Goal: Transaction & Acquisition: Book appointment/travel/reservation

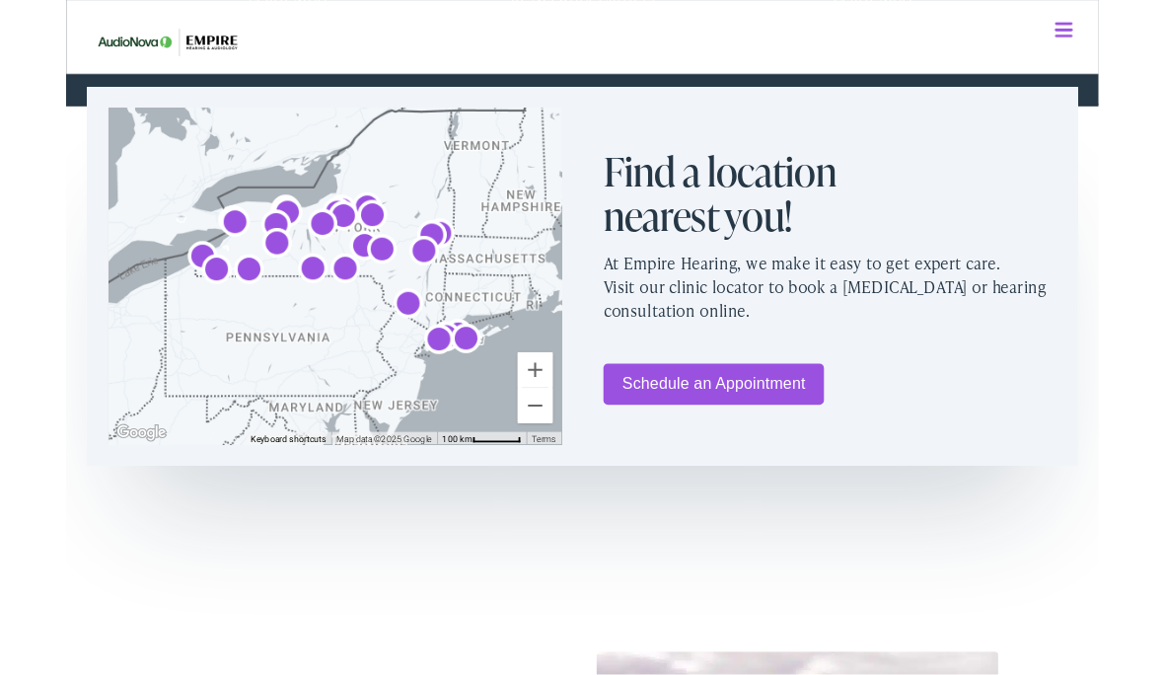
scroll to position [1108, 0]
click at [750, 424] on link "Schedule an Appointment" at bounding box center [730, 432] width 249 height 46
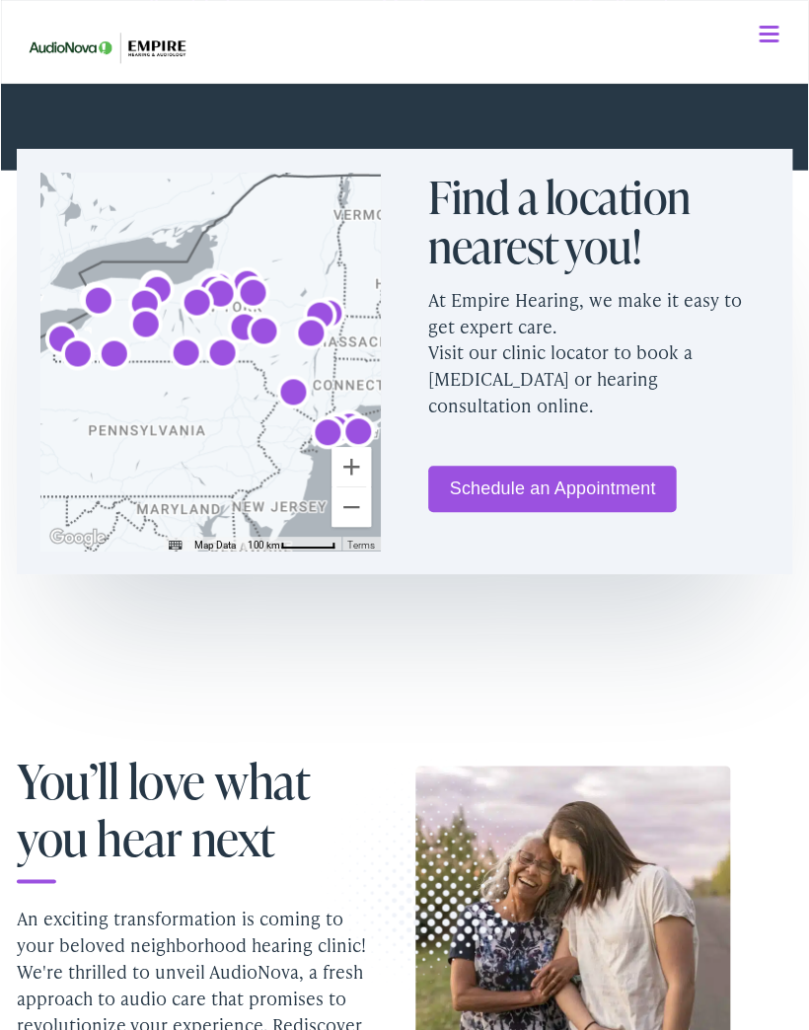
scroll to position [948, 0]
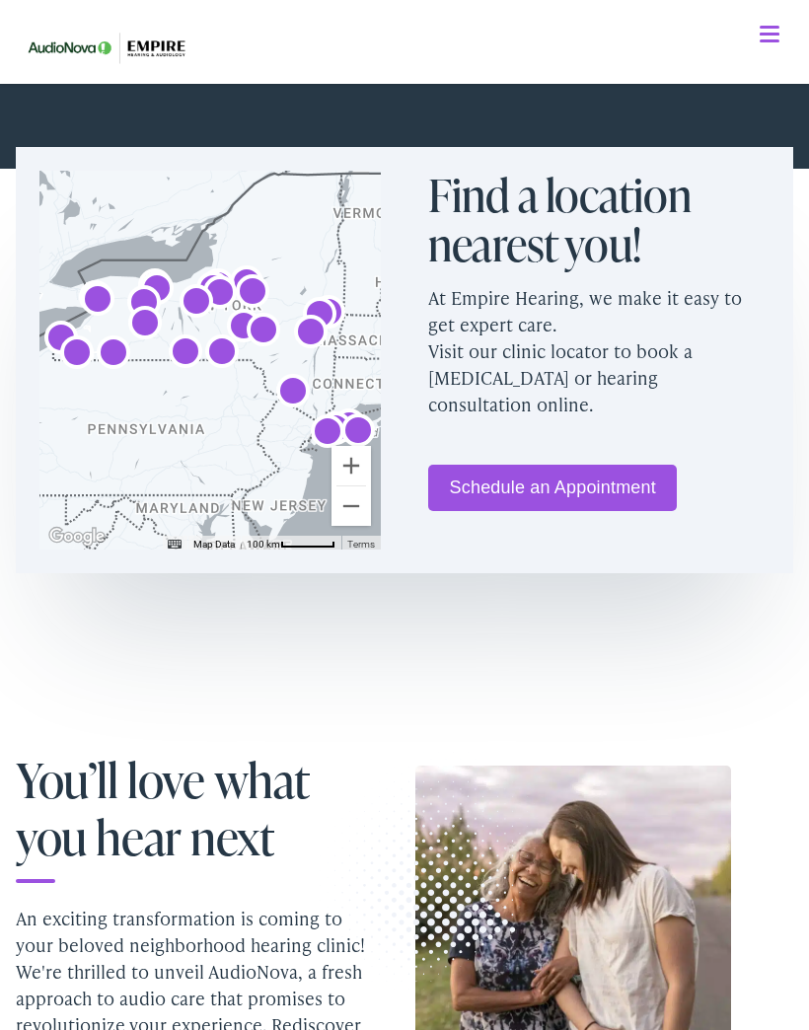
click at [535, 489] on link "Schedule an Appointment" at bounding box center [552, 488] width 249 height 46
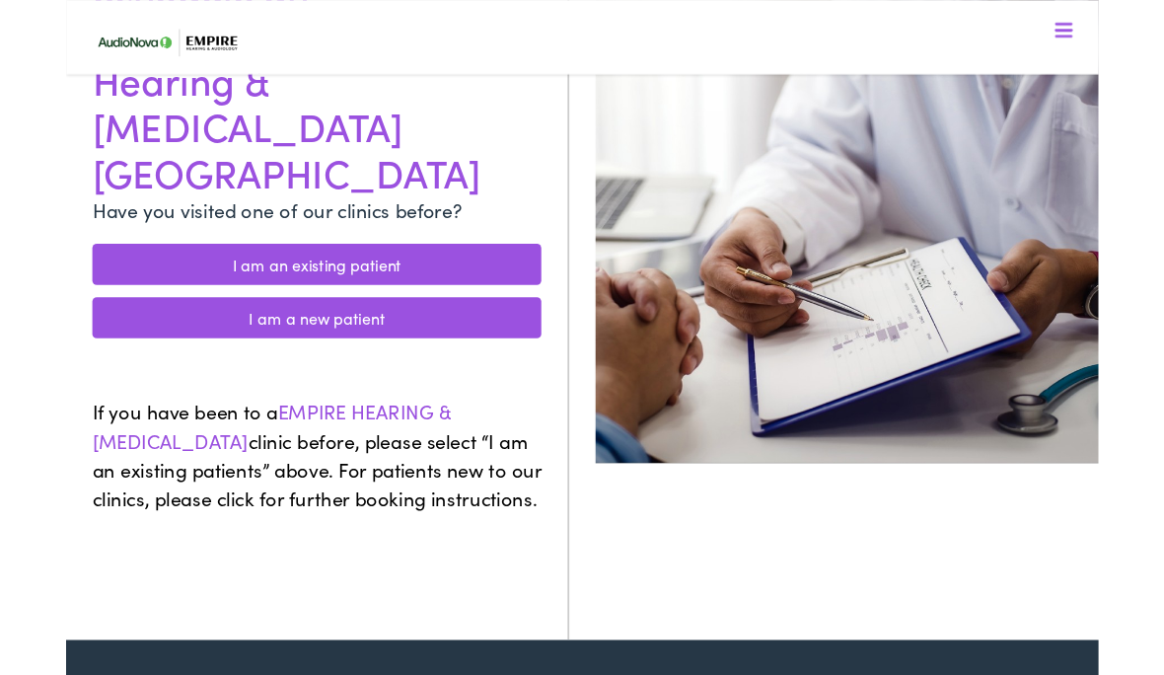
scroll to position [270, 0]
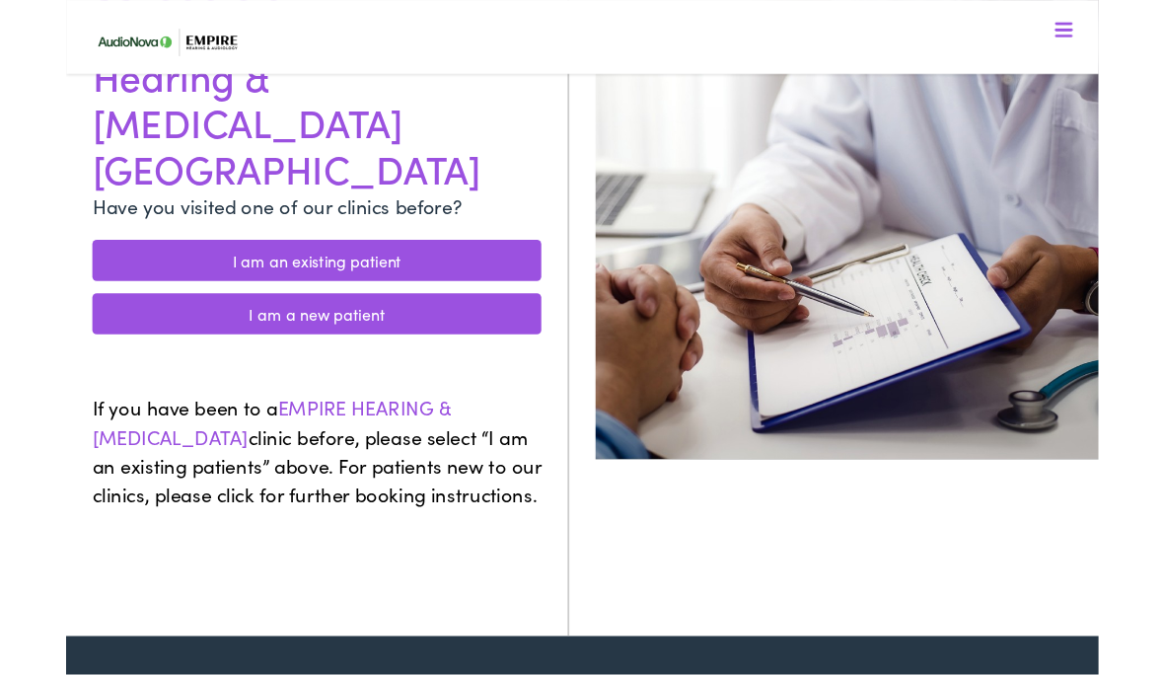
click at [104, 332] on link "I am a new patient" at bounding box center [283, 355] width 506 height 46
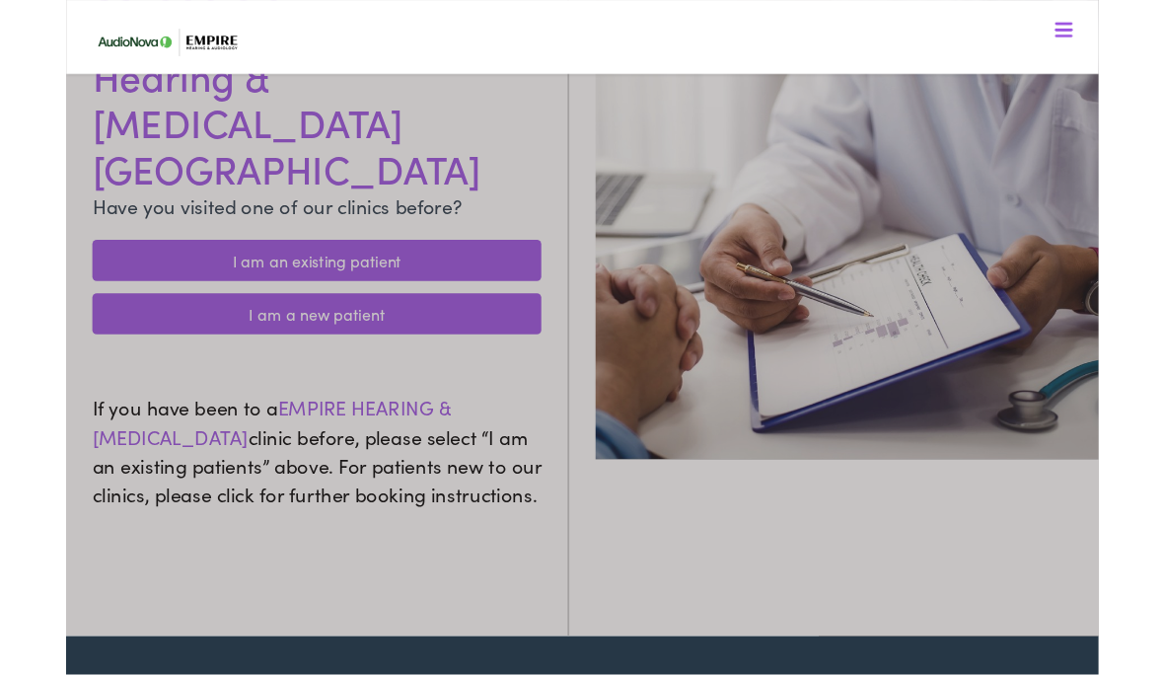
scroll to position [271, 0]
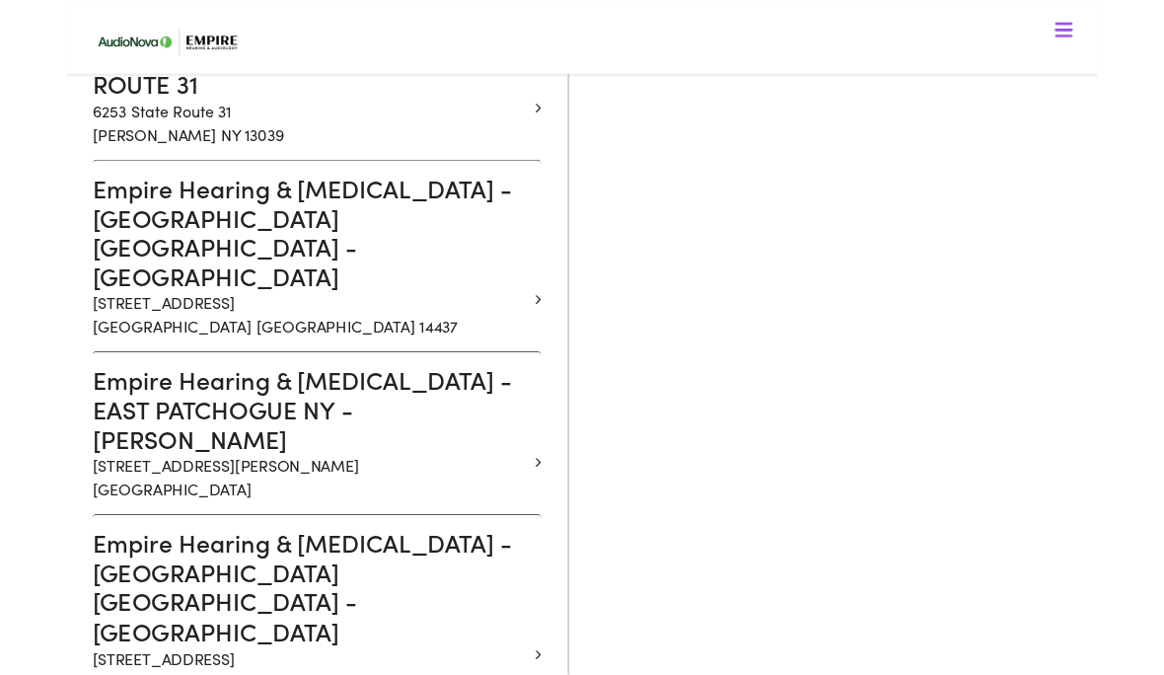
scroll to position [1546, 0]
click at [117, 595] on h3 "Empire Hearing & [MEDICAL_DATA] - [GEOGRAPHIC_DATA] [GEOGRAPHIC_DATA] - [GEOGRA…" at bounding box center [275, 661] width 491 height 132
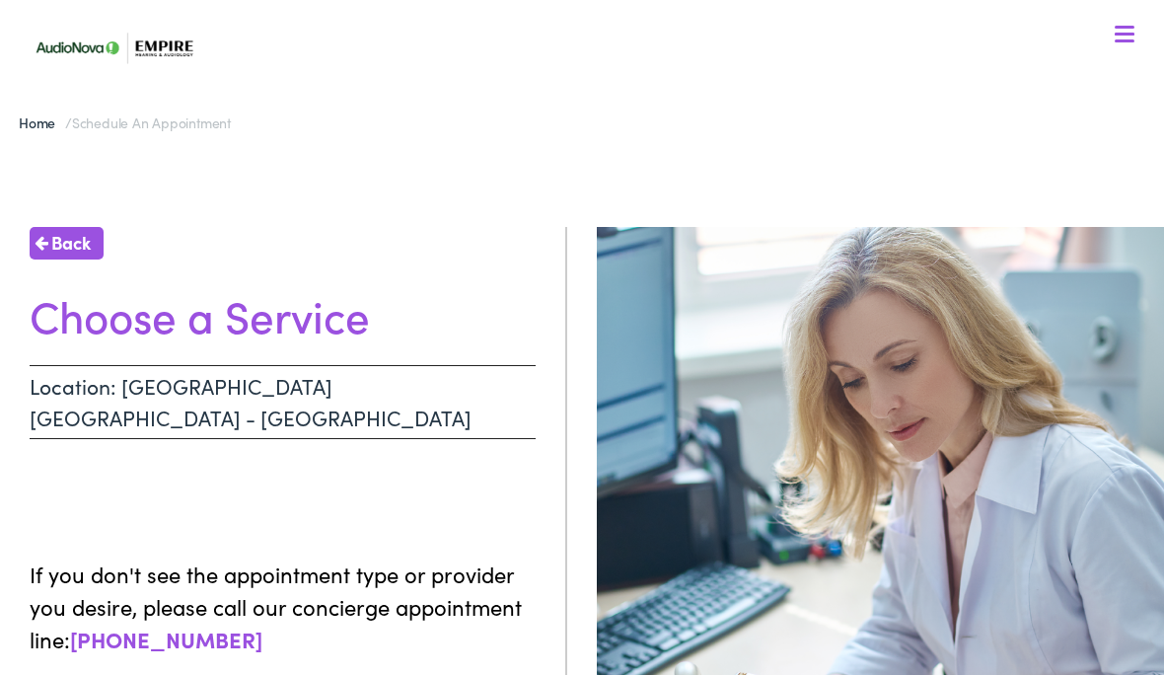
click at [116, 319] on h1 "Choose a Service" at bounding box center [283, 315] width 506 height 52
click at [105, 326] on h1 "Choose a Service" at bounding box center [283, 315] width 506 height 52
click at [174, 323] on h1 "Choose a Service" at bounding box center [283, 315] width 506 height 52
click at [219, 327] on h1 "Choose a Service" at bounding box center [283, 315] width 506 height 52
click at [285, 323] on h1 "Choose a Service" at bounding box center [283, 315] width 506 height 52
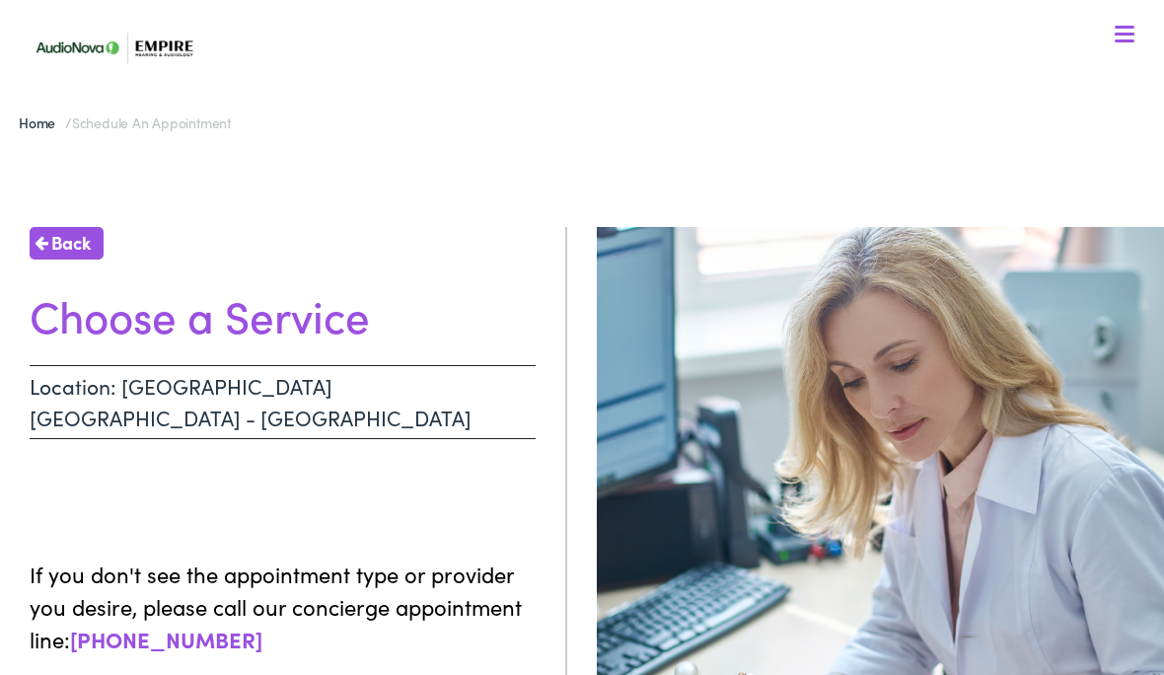
click at [256, 318] on h1 "Choose a Service" at bounding box center [283, 315] width 506 height 52
click at [112, 311] on h1 "Choose a Service" at bounding box center [283, 315] width 506 height 52
click at [71, 319] on h1 "Choose a Service" at bounding box center [283, 315] width 506 height 52
click at [149, 325] on h1 "Choose a Service" at bounding box center [283, 315] width 506 height 52
click at [229, 326] on h1 "Choose a Service" at bounding box center [283, 315] width 506 height 52
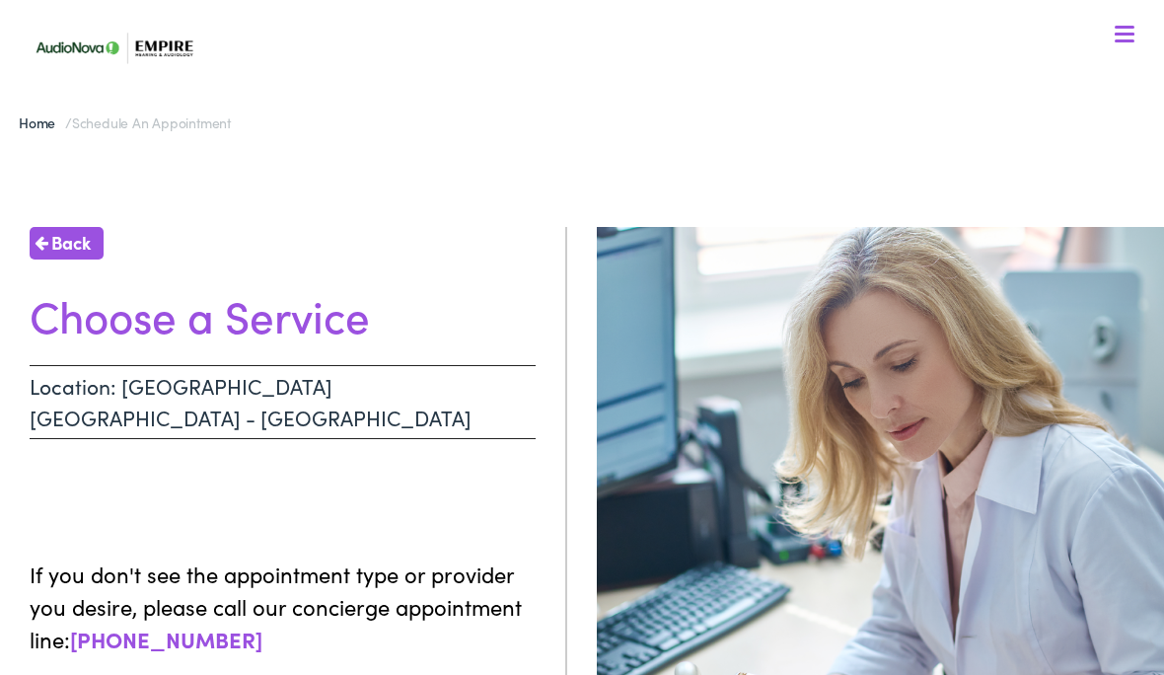
click at [344, 323] on h1 "Choose a Service" at bounding box center [283, 315] width 506 height 52
click at [95, 337] on h1 "Choose a Service" at bounding box center [283, 315] width 506 height 52
click at [221, 330] on h1 "Choose a Service" at bounding box center [283, 315] width 506 height 52
click at [322, 325] on h1 "Choose a Service" at bounding box center [283, 315] width 506 height 52
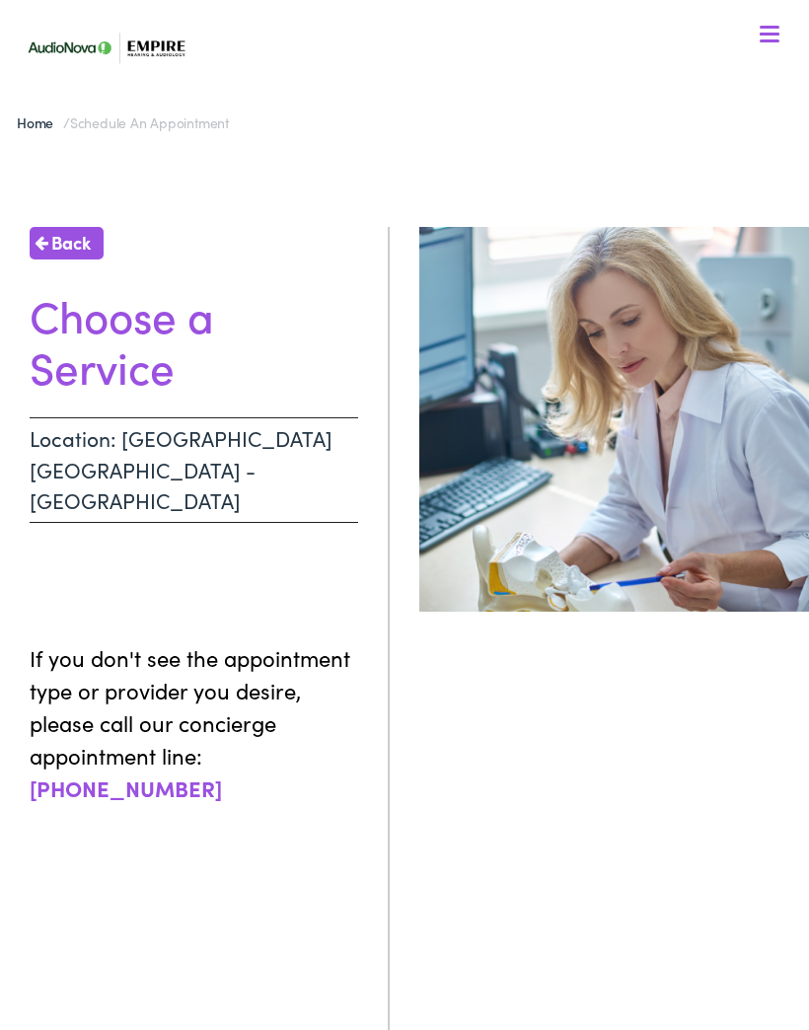
click at [72, 253] on span "Back" at bounding box center [70, 242] width 39 height 27
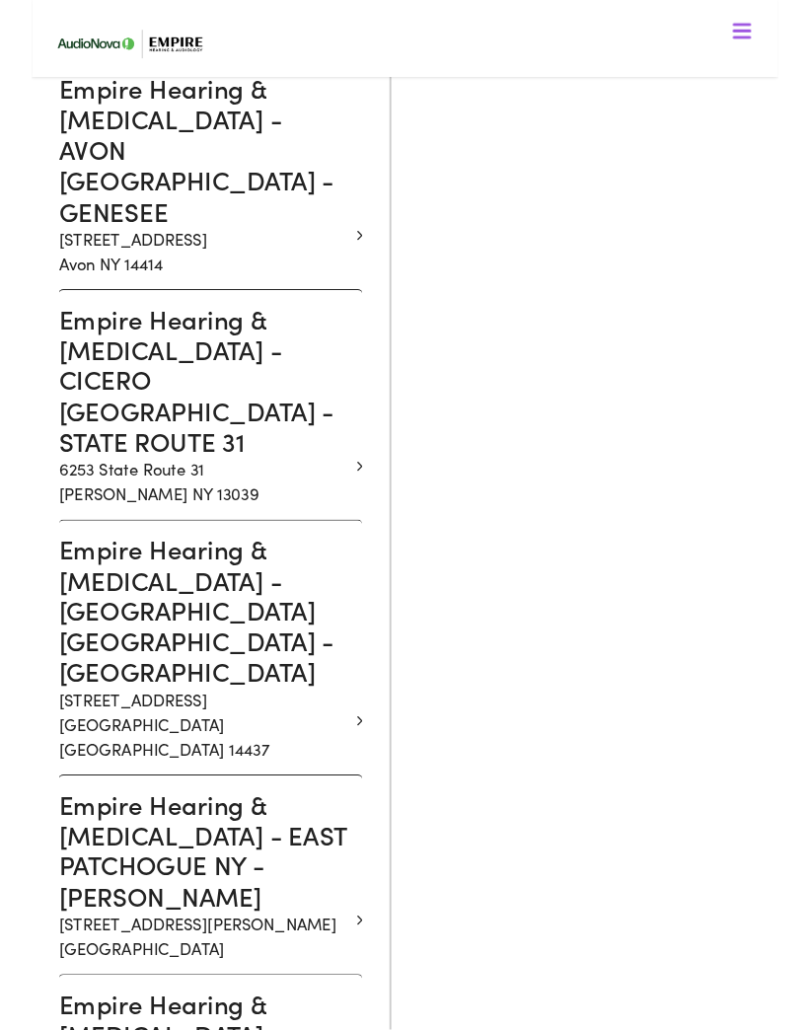
scroll to position [1586, 0]
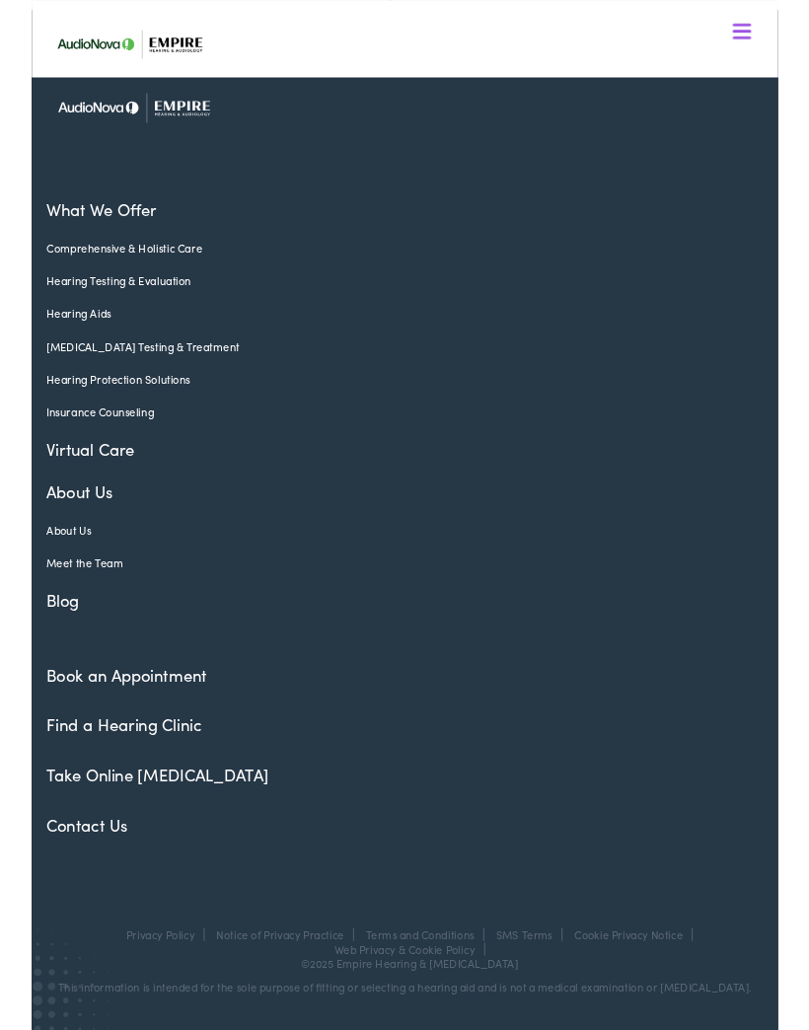
scroll to position [1361, 0]
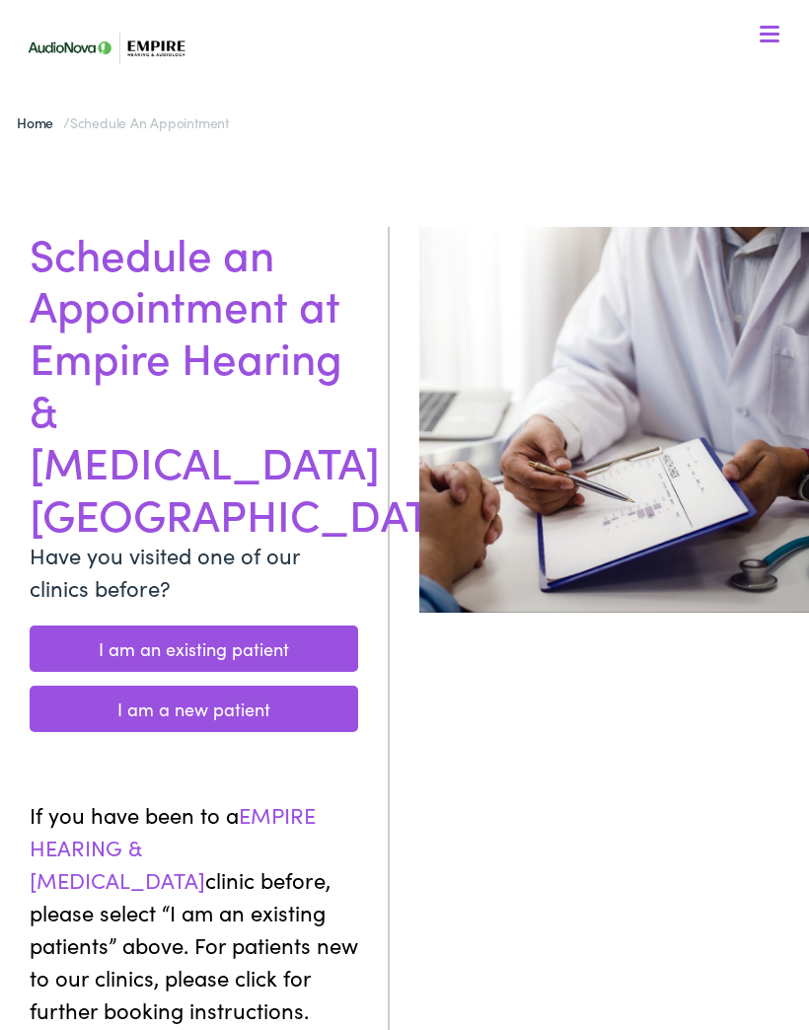
click at [95, 686] on link "I am a new patient" at bounding box center [194, 709] width 329 height 46
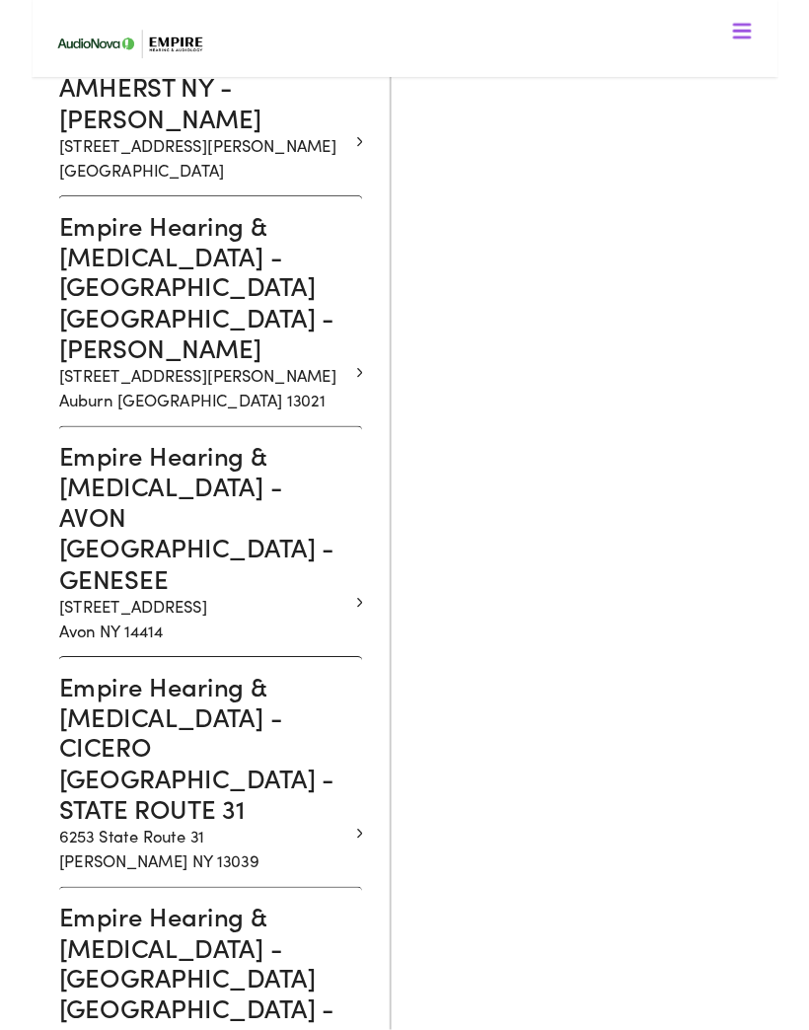
scroll to position [1188, 0]
click at [127, 726] on h3 "Empire Hearing & [MEDICAL_DATA] - CICERO [GEOGRAPHIC_DATA] - STATE ROUTE 31" at bounding box center [187, 809] width 314 height 166
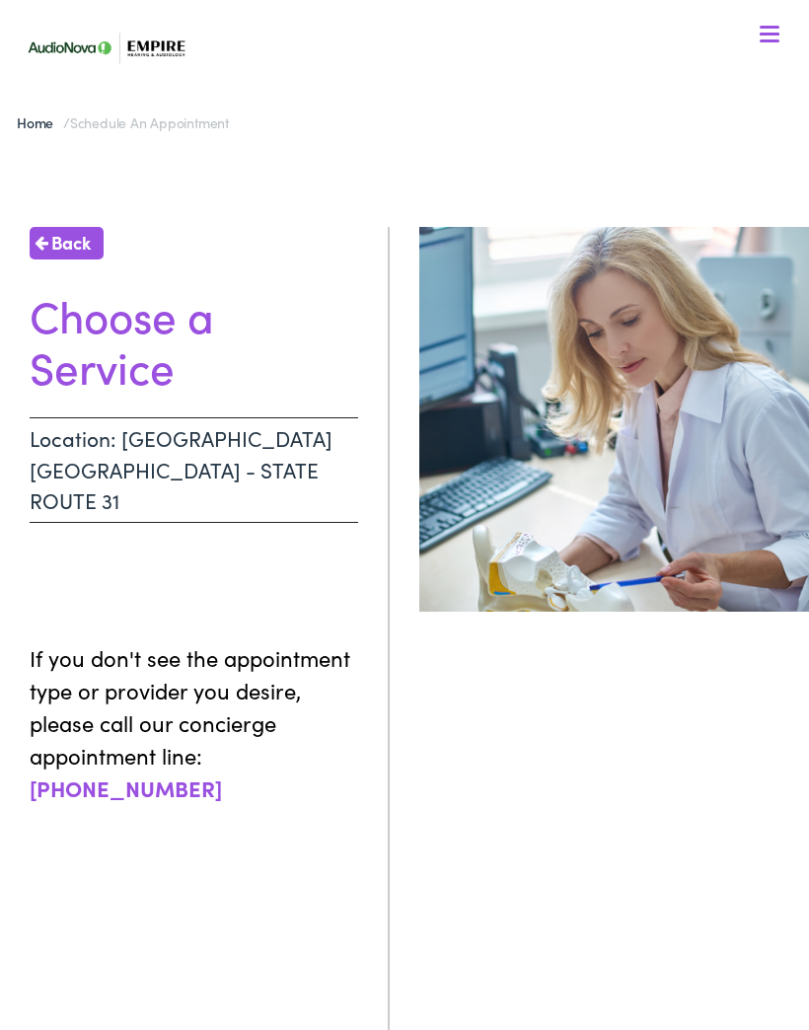
click at [111, 394] on h1 "Choose a Service" at bounding box center [194, 341] width 329 height 105
click at [111, 336] on h1 "Choose a Service" at bounding box center [194, 341] width 329 height 105
click at [110, 390] on h1 "Choose a Service" at bounding box center [194, 341] width 329 height 105
click at [109, 328] on h1 "Choose a Service" at bounding box center [194, 341] width 329 height 105
click at [113, 385] on h1 "Choose a Service" at bounding box center [194, 341] width 329 height 105
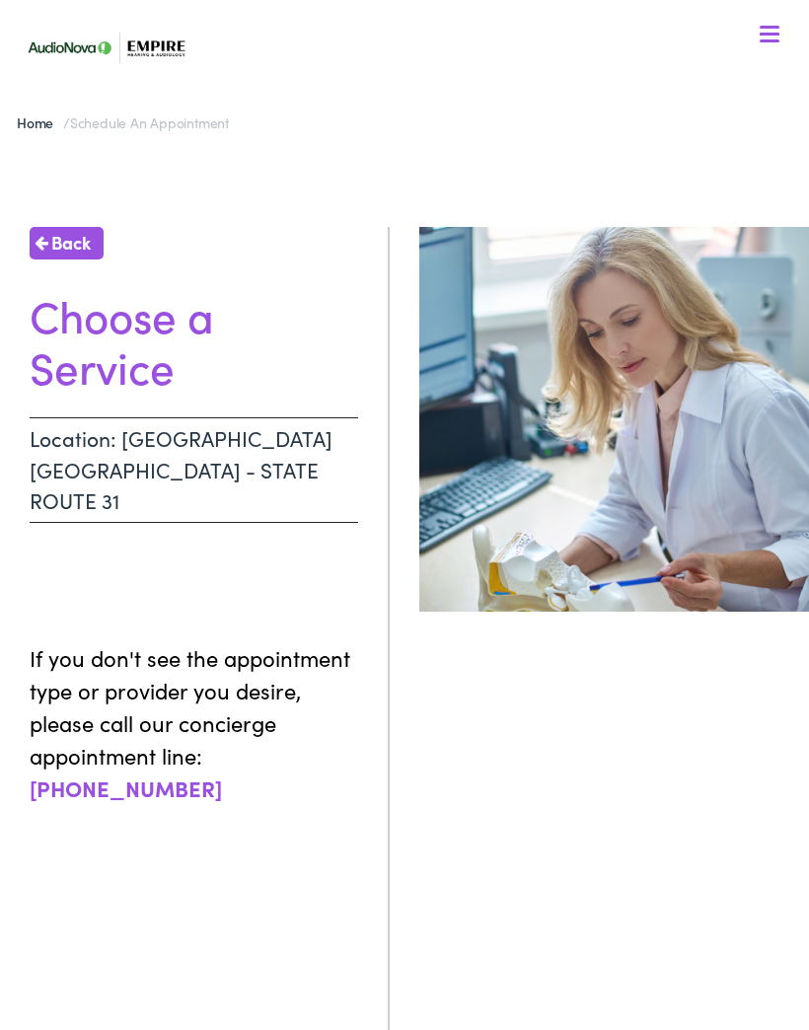
click at [114, 327] on h1 "Choose a Service" at bounding box center [194, 341] width 329 height 105
click at [113, 398] on div "Back Choose a Service Location: CICERO NY - STATE ROUTE 31 If you don't see the…" at bounding box center [195, 742] width 390 height 1030
click at [128, 320] on h1 "Choose a Service" at bounding box center [194, 341] width 329 height 105
